Goal: Task Accomplishment & Management: Complete application form

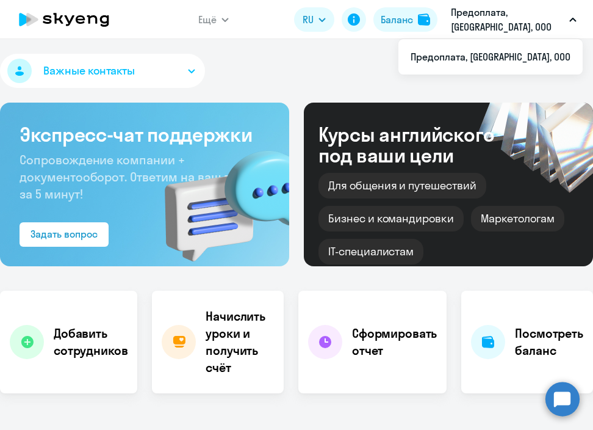
select select "30"
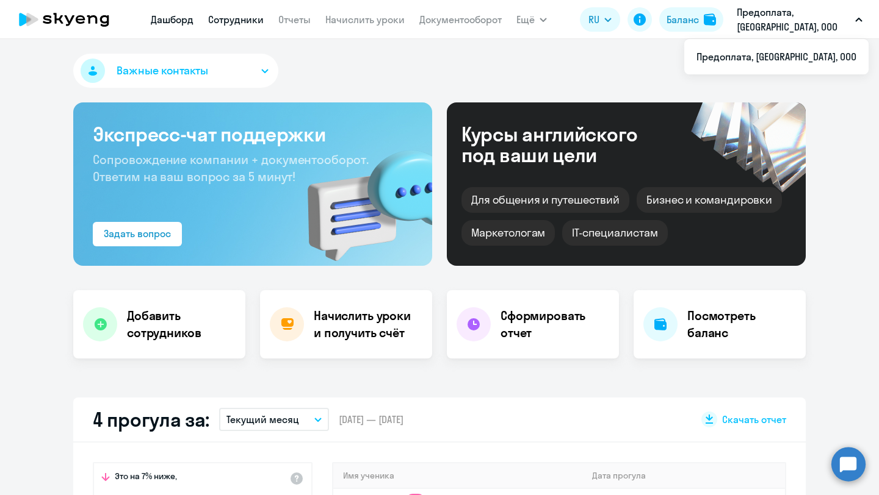
click at [232, 16] on link "Сотрудники" at bounding box center [236, 19] width 56 height 12
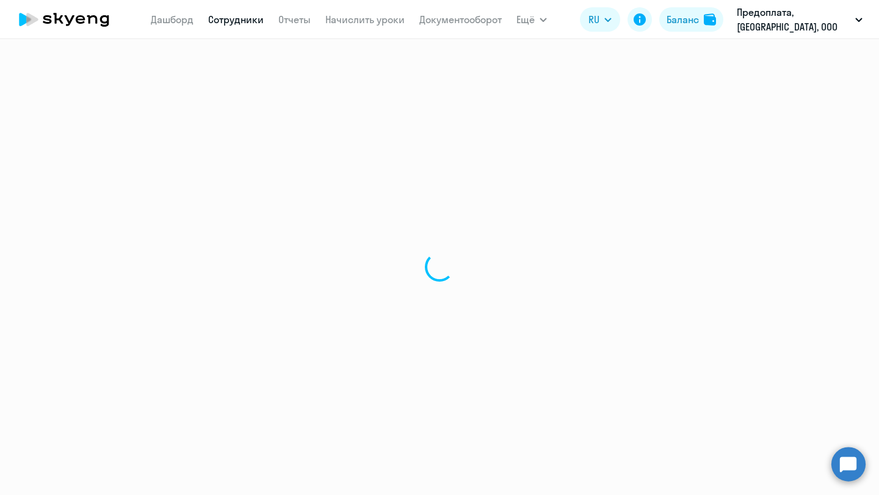
select select "30"
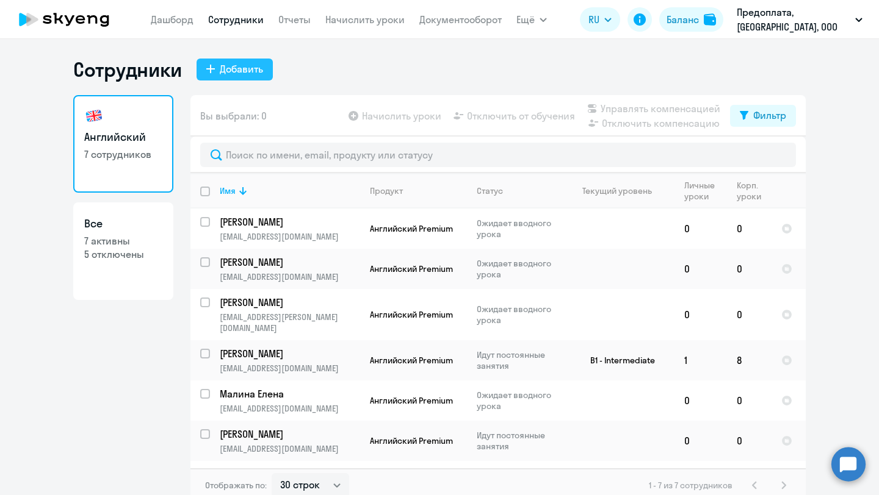
click at [255, 70] on div "Добавить" at bounding box center [241, 69] width 43 height 15
select select "english_adult_not_native_speaker_premium"
select select "3"
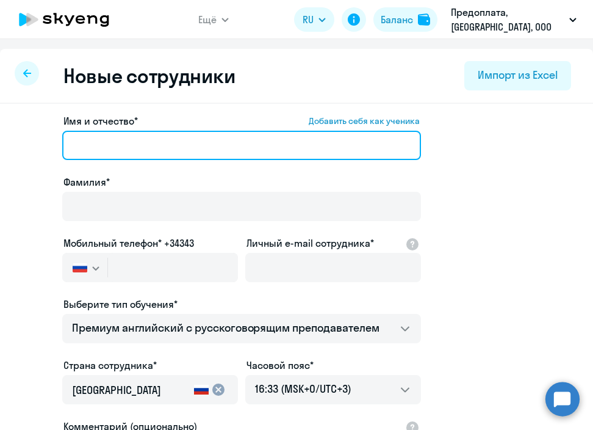
click at [148, 148] on input "Имя и отчество* Добавить себя как ученика" at bounding box center [241, 145] width 359 height 29
paste input "[PERSON_NAME] [PERSON_NAME]"
drag, startPoint x: 132, startPoint y: 144, endPoint x: 4, endPoint y: 145, distance: 128.1
click at [4, 145] on div "Имя и отчество* Добавить себя как ученика Шелутьков Сергей Сергеевич Фамилия* М…" at bounding box center [296, 372] width 593 height 536
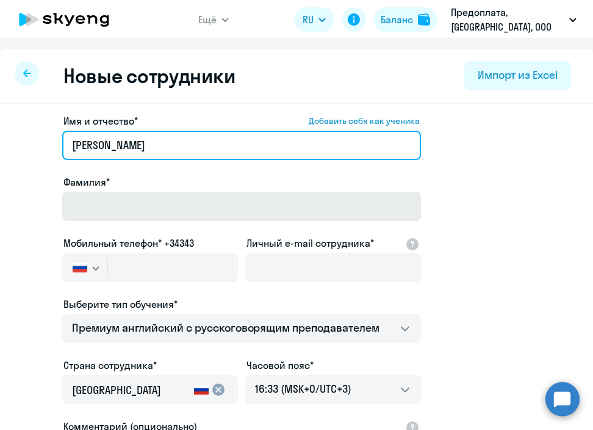
type input "Сергей Сергеевич"
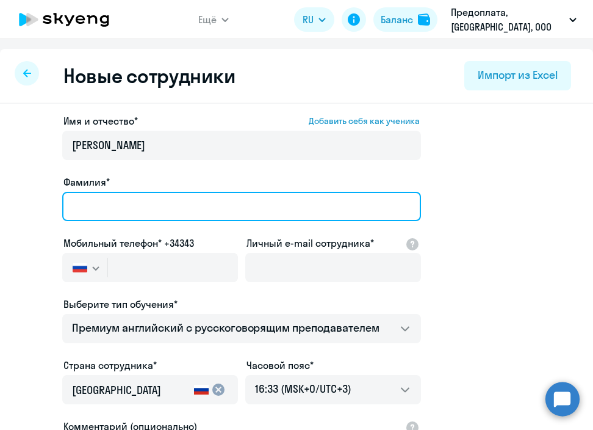
click at [95, 205] on input "Фамилия*" at bounding box center [241, 206] width 359 height 29
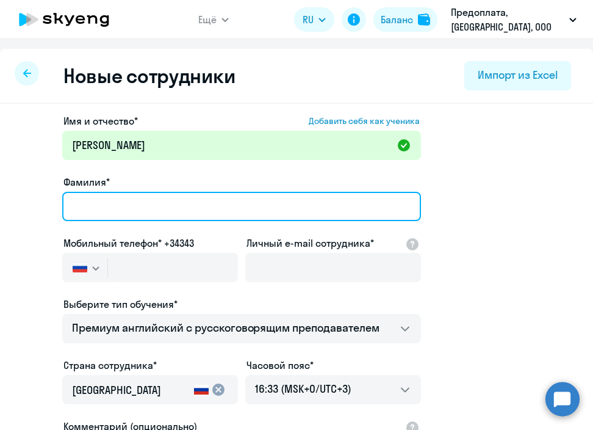
paste input "Шелутьков"
type input "Шелутьков"
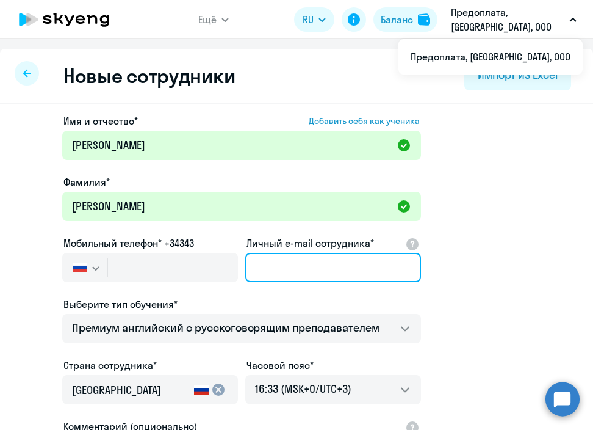
click at [283, 268] on input "Личный e-mail сотрудника*" at bounding box center [333, 267] width 176 height 29
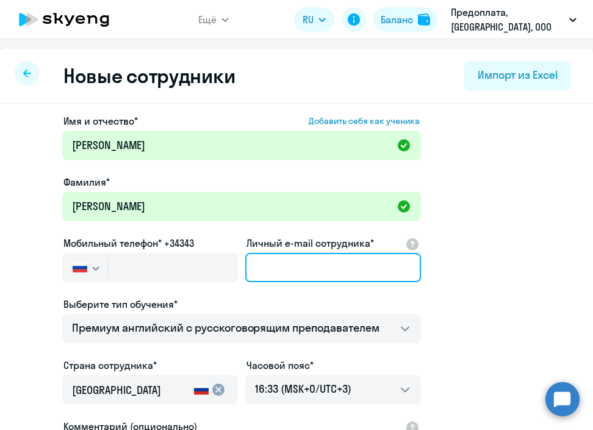
paste input "[EMAIL_ADDRESS][DOMAIN_NAME]"
type input "[EMAIL_ADDRESS][DOMAIN_NAME]"
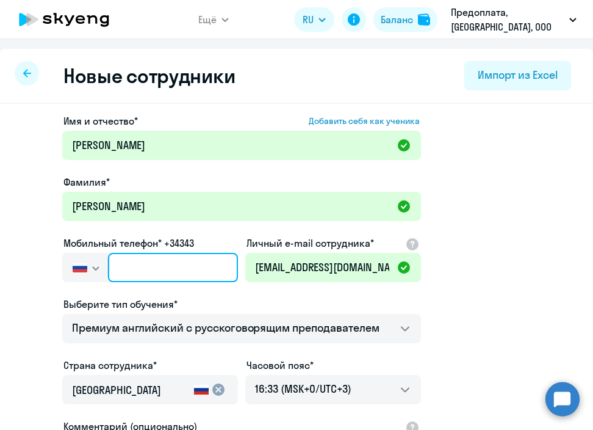
click at [145, 270] on input "text" at bounding box center [173, 267] width 130 height 29
paste input "+7 925 905-11-14"
type input "+7 925 905-11-14"
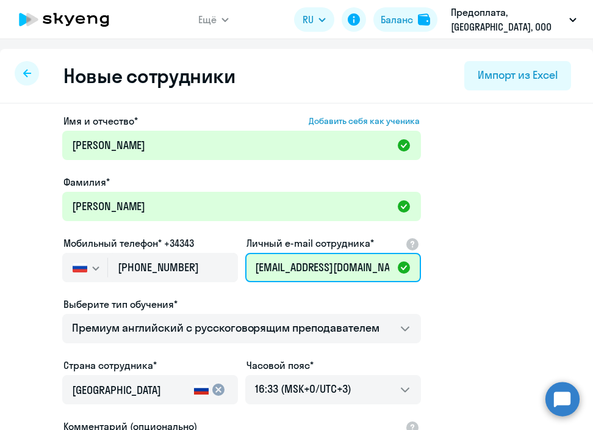
click at [286, 265] on input "[EMAIL_ADDRESS][DOMAIN_NAME]" at bounding box center [333, 267] width 176 height 29
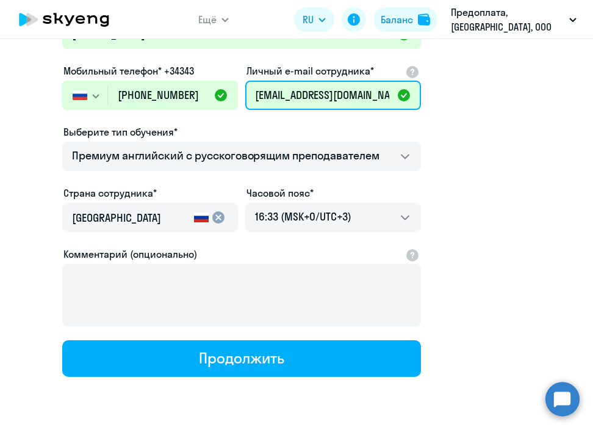
scroll to position [174, 0]
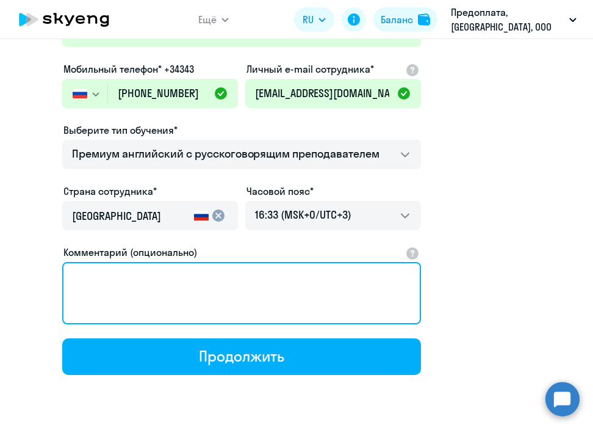
click at [154, 289] on textarea "Комментарий (опционально)" at bounding box center [241, 293] width 359 height 62
paste textarea "Прошу подключить сотрудника с 01.10.2025. Ежемесячное начисление уроков совпада…"
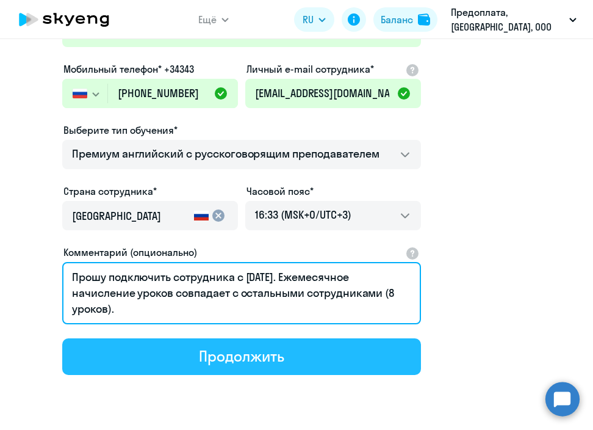
type textarea "Прошу подключить сотрудника с 01.10.2025. Ежемесячное начисление уроков совпада…"
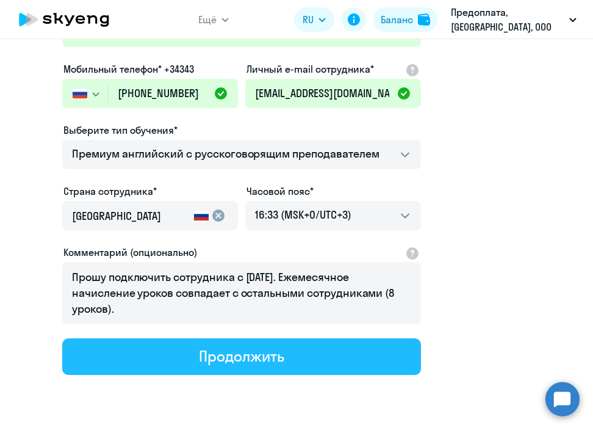
click at [194, 345] on button "Продолжить" at bounding box center [241, 356] width 359 height 37
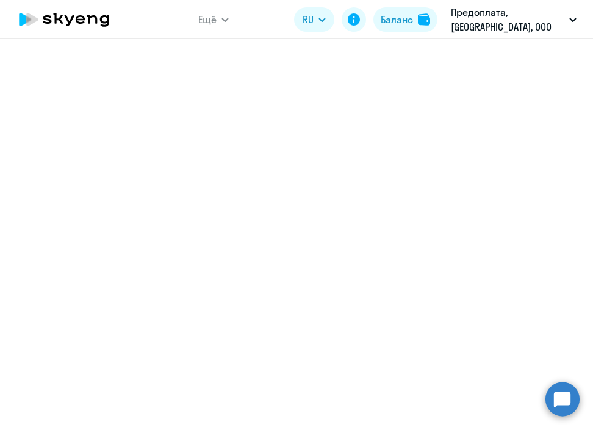
select select "english_adult_not_native_speaker_premium"
select select "3"
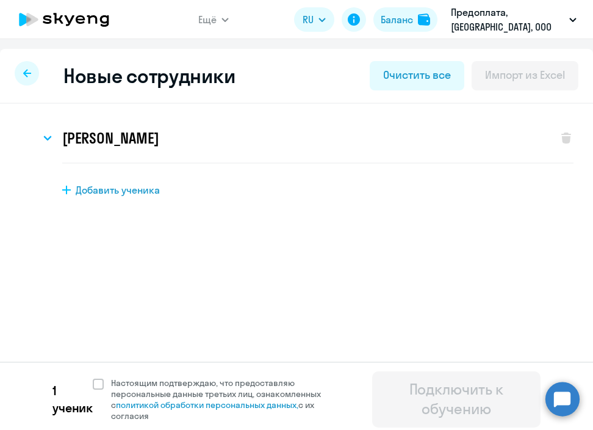
scroll to position [5, 0]
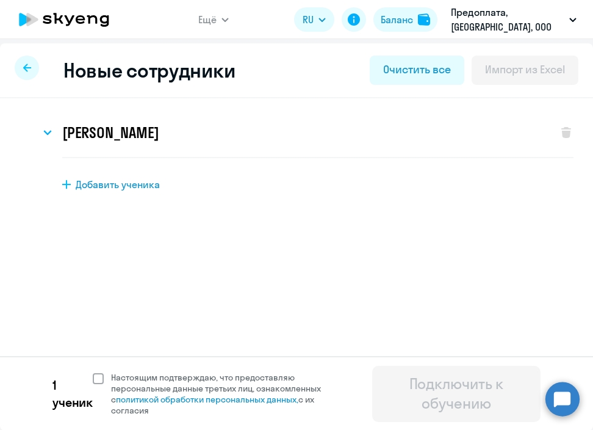
click at [98, 384] on label "Настоящим подтверждаю, что предоставляю персональные данные третьих лиц, ознако…" at bounding box center [223, 394] width 260 height 44
click at [93, 372] on input "Настоящим подтверждаю, что предоставляю персональные данные третьих лиц, ознако…" at bounding box center [92, 371] width 1 height 1
checkbox input "true"
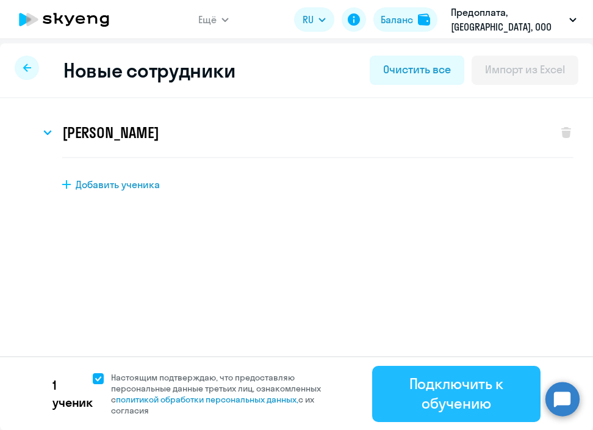
click at [438, 398] on div "Подключить к обучению" at bounding box center [456, 392] width 134 height 39
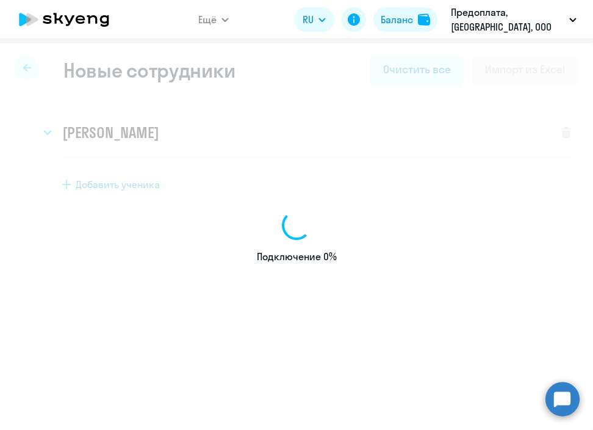
select select "english_adult_not_native_speaker_premium"
select select "3"
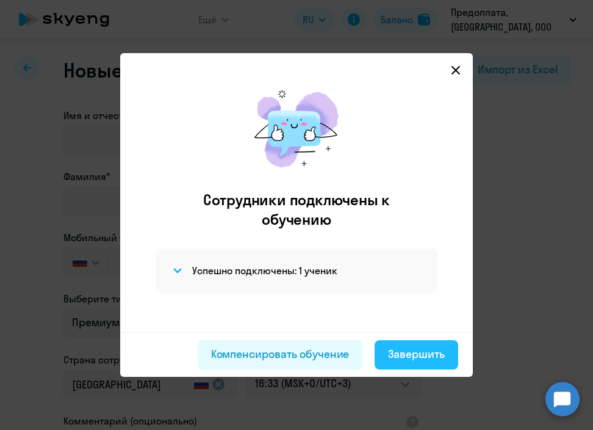
click at [419, 351] on div "Завершить" at bounding box center [416, 354] width 57 height 16
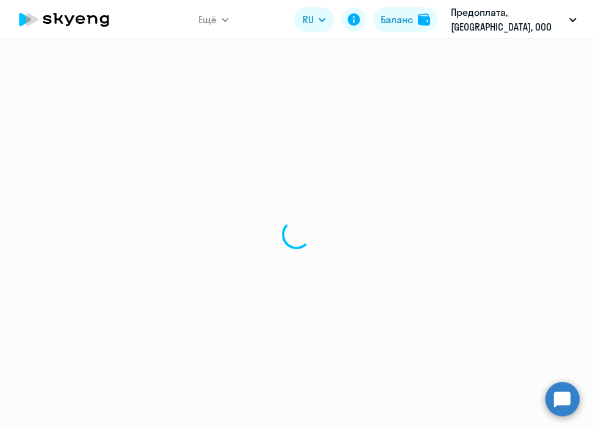
select select "30"
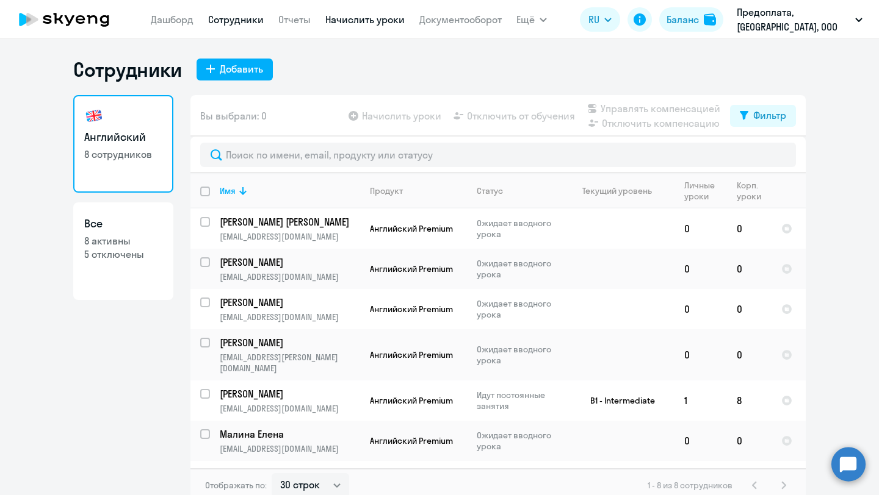
click at [347, 21] on link "Начислить уроки" at bounding box center [364, 19] width 79 height 12
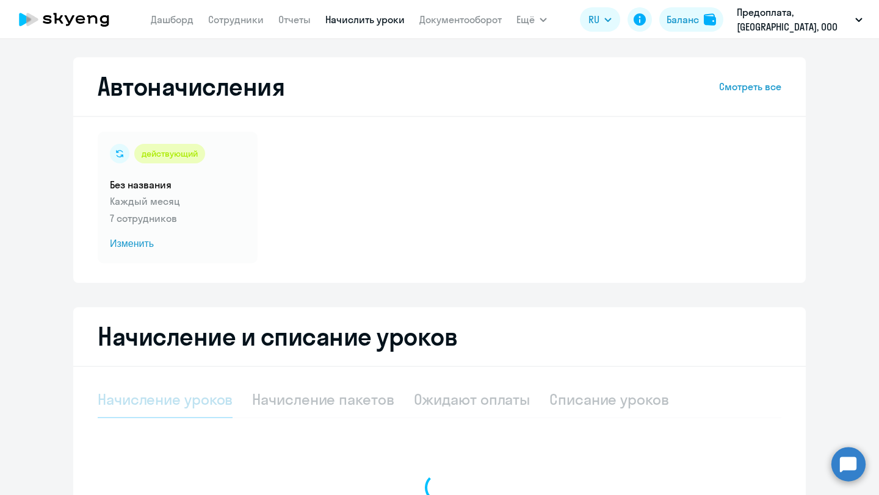
select select "10"
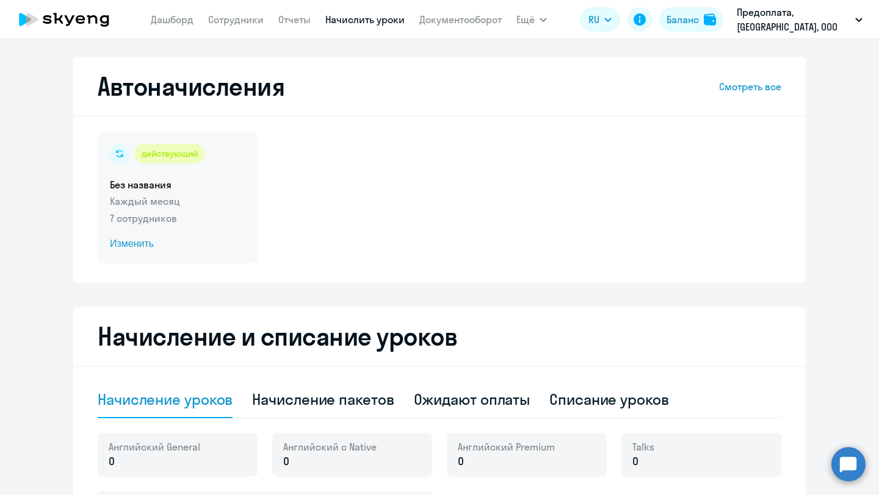
click at [206, 193] on div "действующий Без названия Каждый месяц 7 сотрудников Изменить" at bounding box center [178, 198] width 160 height 132
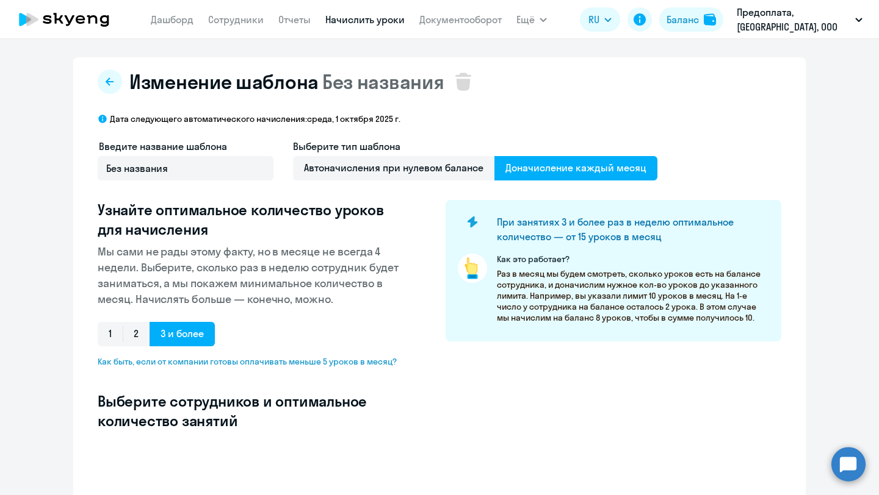
select select "10"
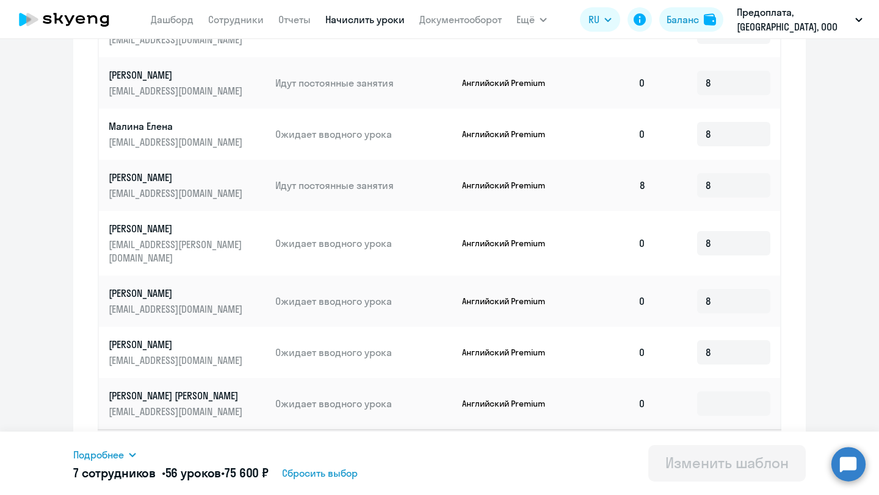
scroll to position [536, 0]
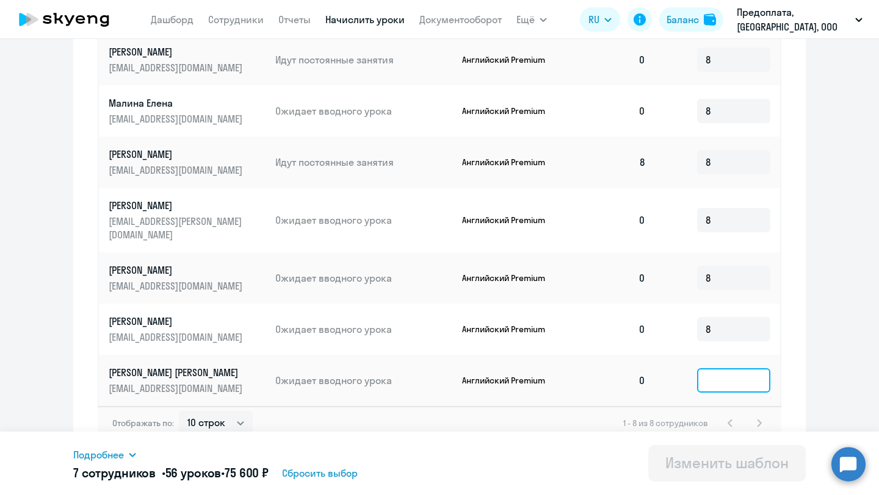
click at [593, 369] on input at bounding box center [733, 381] width 73 height 24
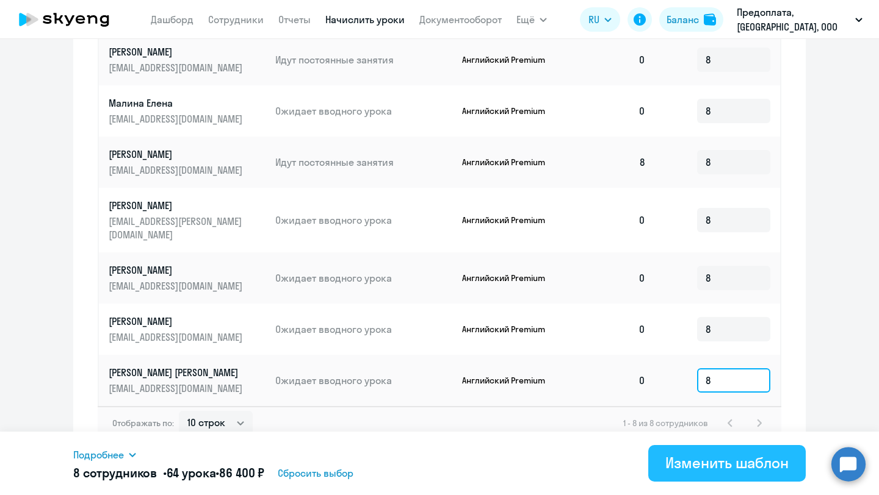
type input "8"
click at [593, 429] on div "Изменить шаблон" at bounding box center [726, 463] width 123 height 20
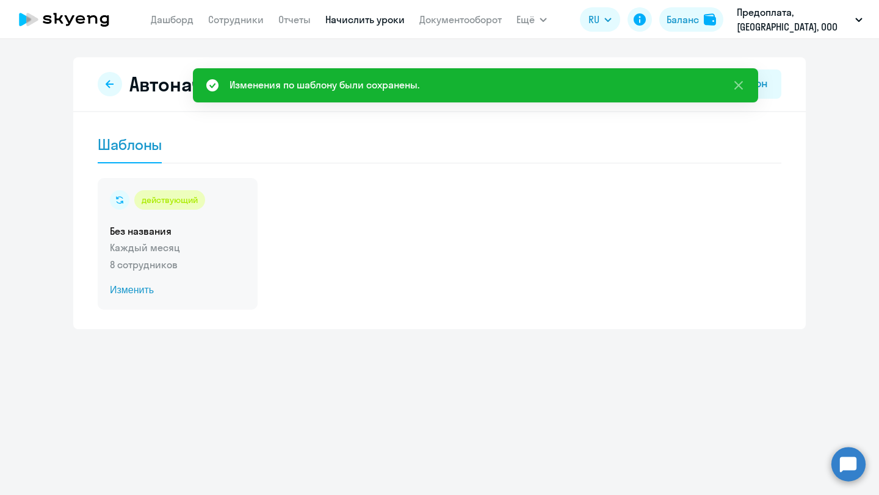
click at [209, 228] on h5 "Без названия" at bounding box center [177, 231] width 135 height 13
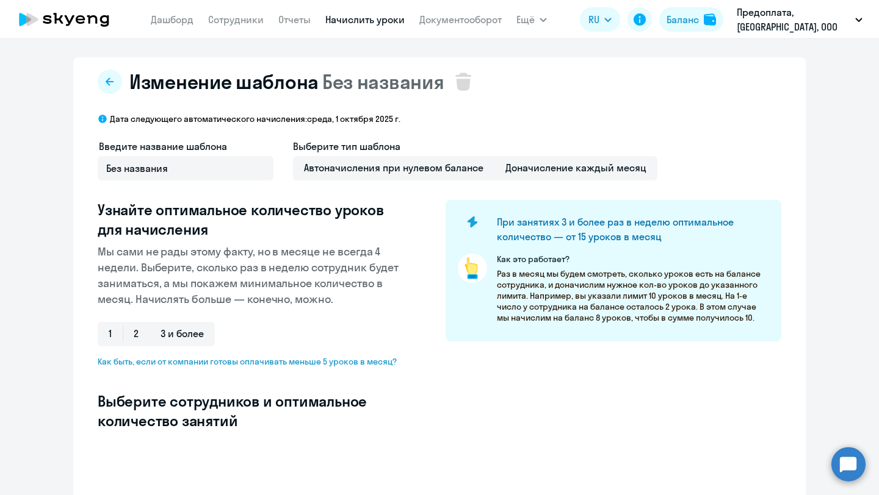
select select "10"
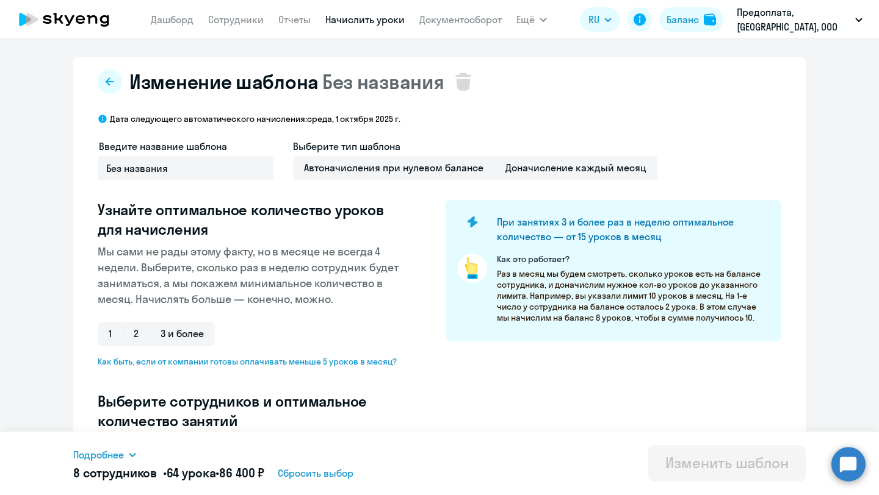
click at [93, 25] on icon at bounding box center [63, 19] width 107 height 31
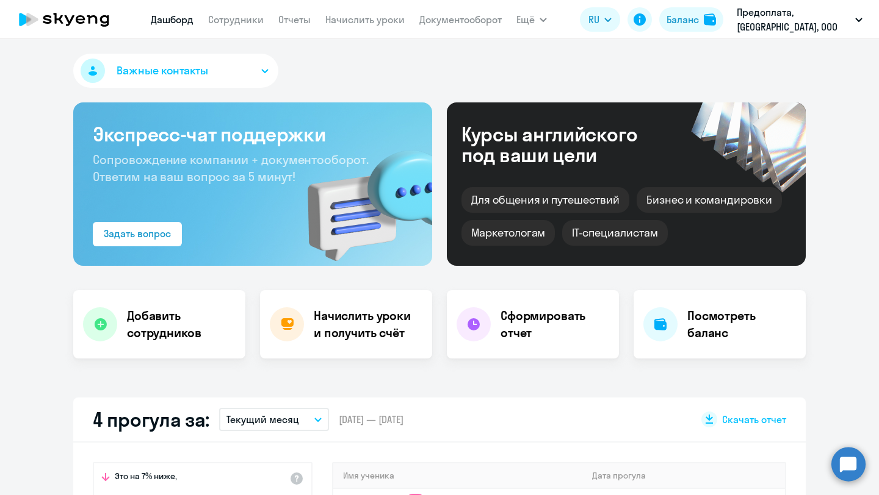
select select "30"
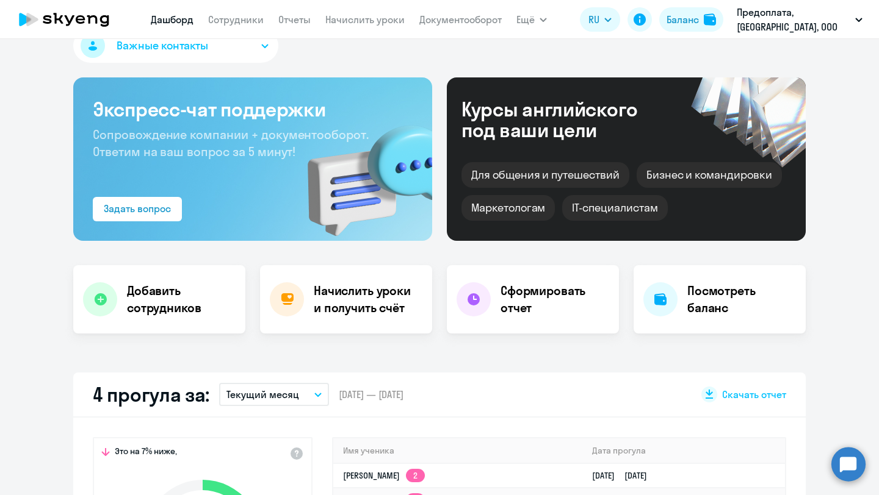
scroll to position [23, 0]
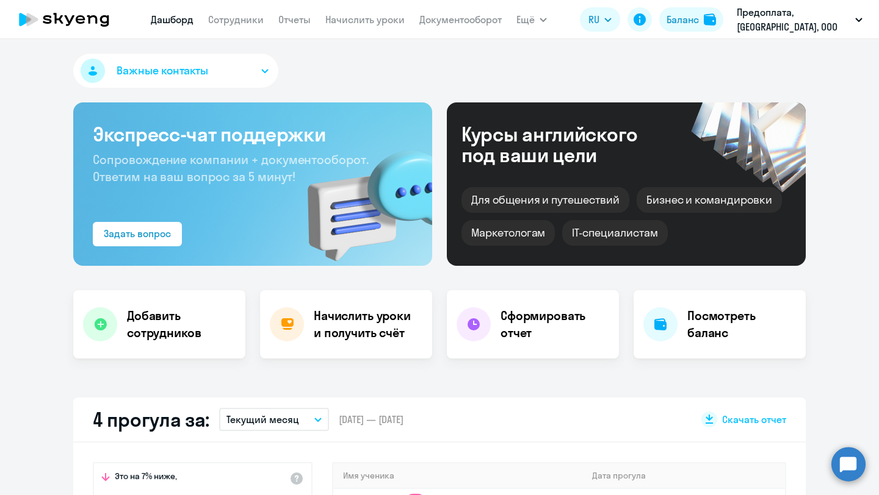
select select "30"
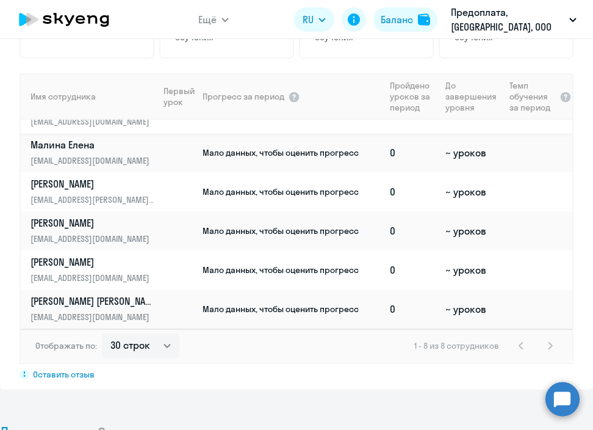
scroll to position [895, 0]
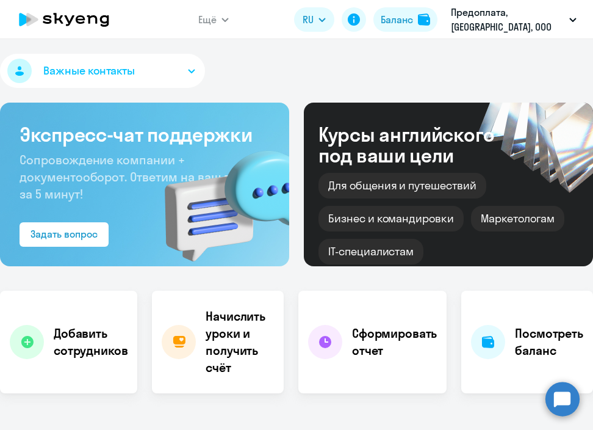
select select "30"
